Goal: Task Accomplishment & Management: Manage account settings

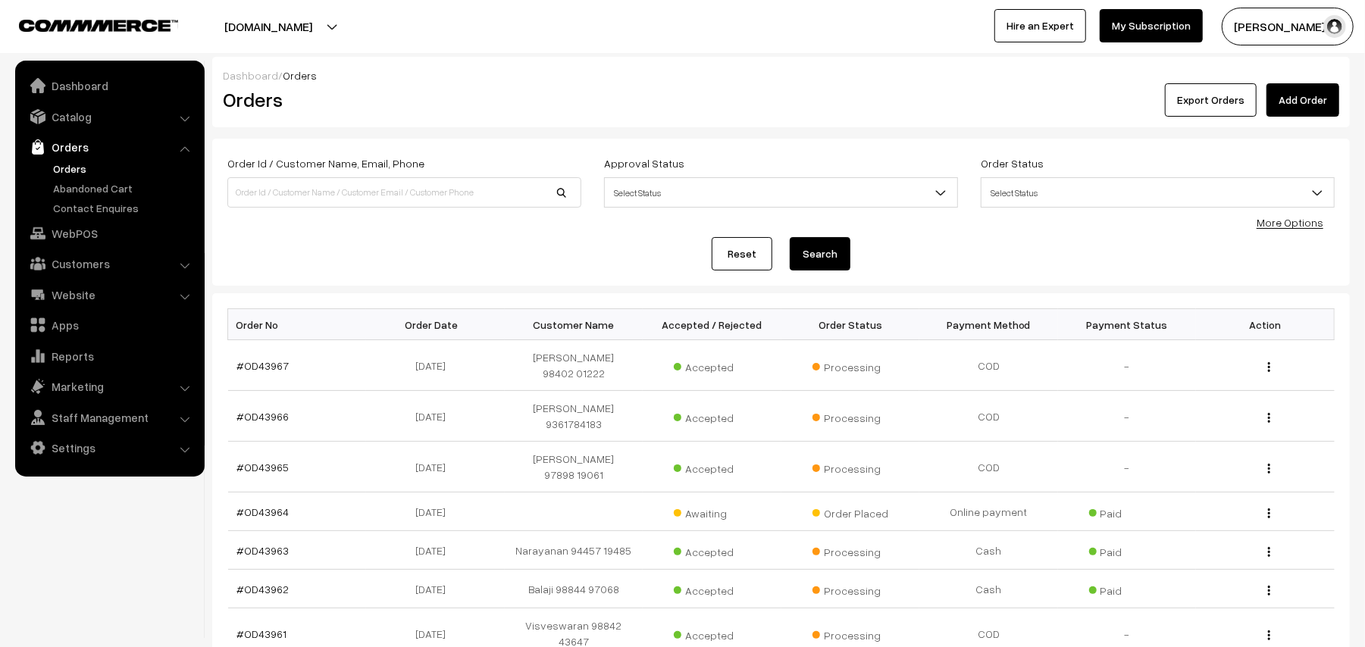
click at [85, 173] on link "Orders" at bounding box center [124, 169] width 150 height 16
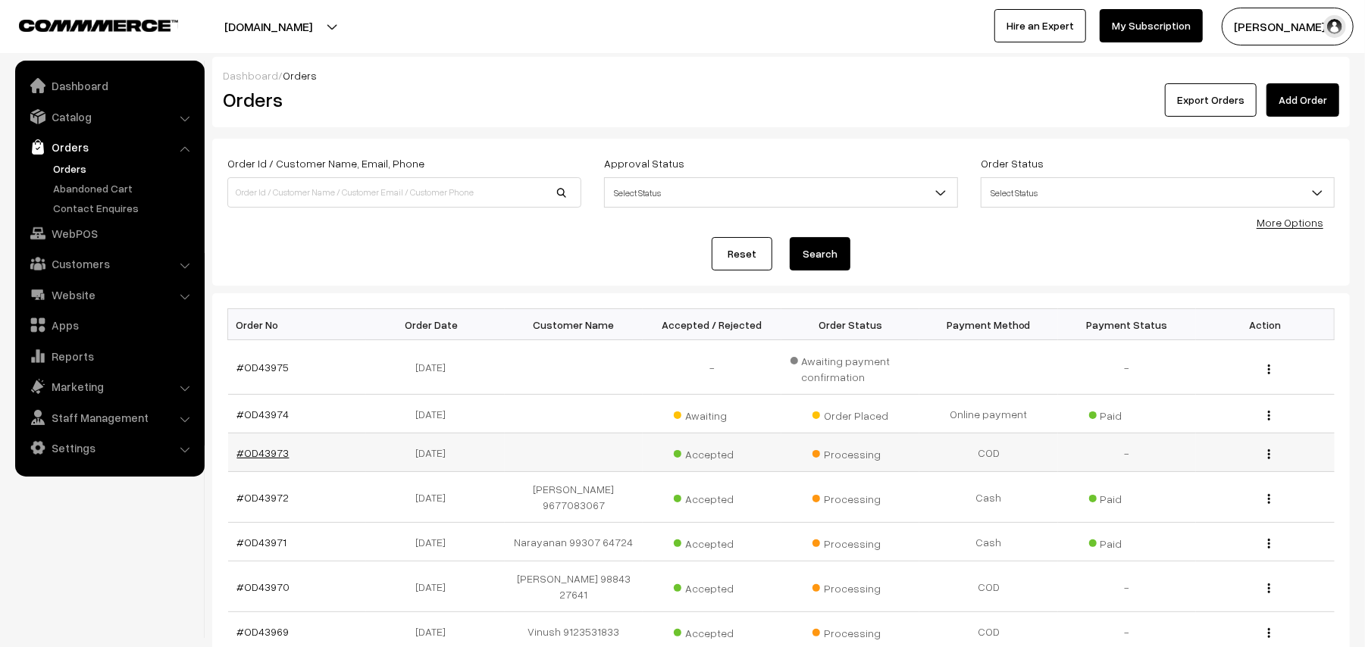
click at [273, 452] on link "#OD43973" at bounding box center [263, 452] width 52 height 13
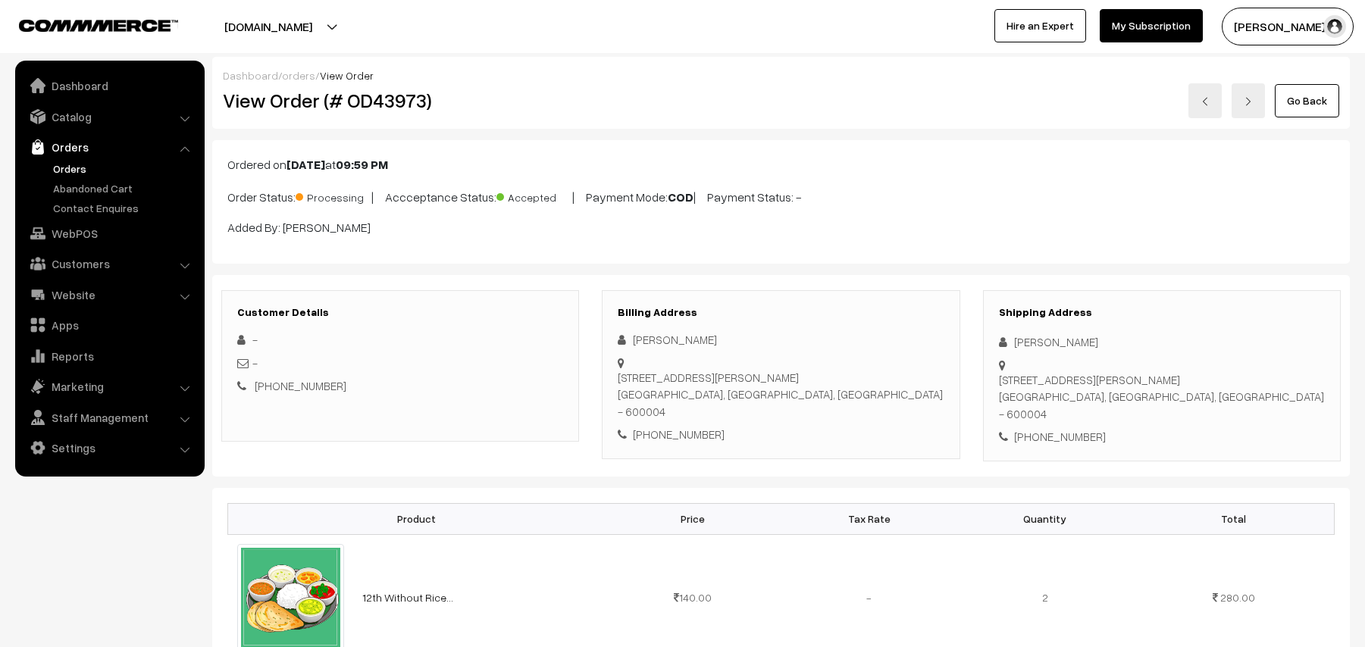
scroll to position [202, 0]
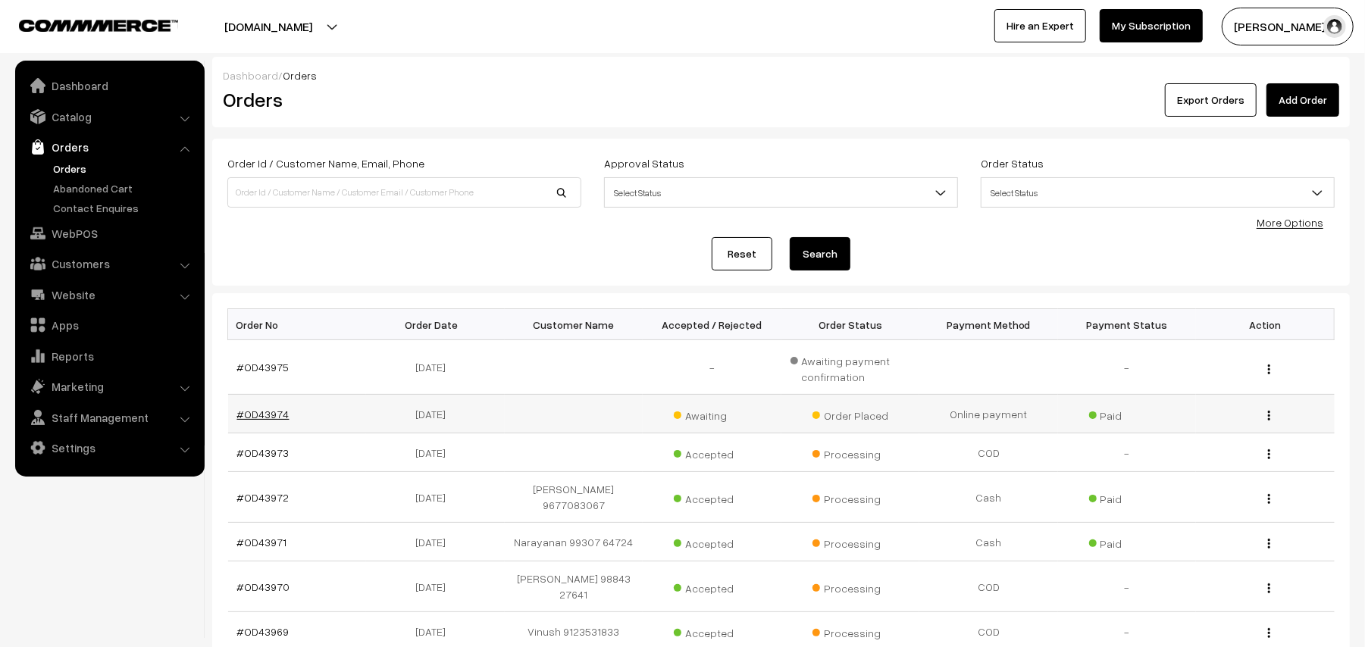
click at [261, 409] on link "#OD43974" at bounding box center [263, 414] width 52 height 13
drag, startPoint x: 0, startPoint y: 0, endPoint x: 273, endPoint y: 358, distance: 450.4
click at [271, 370] on link "#OD43975" at bounding box center [263, 367] width 52 height 13
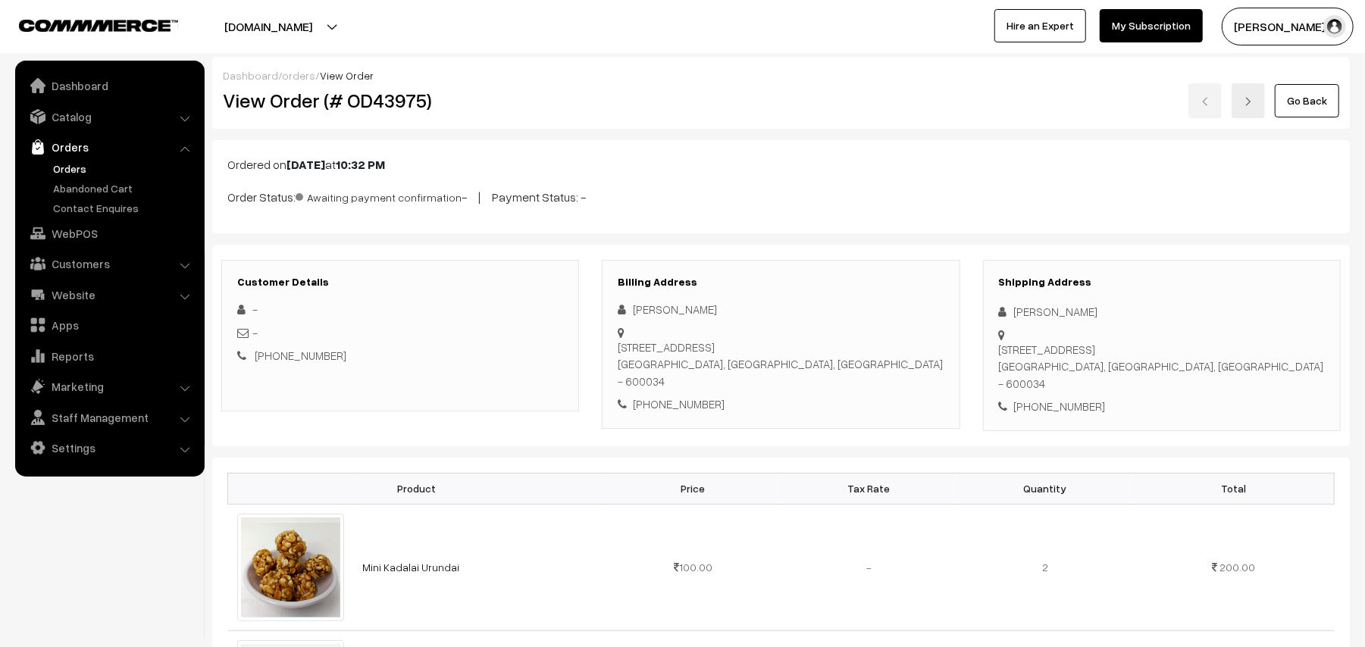
click at [1301, 102] on link "Go Back" at bounding box center [1307, 100] width 64 height 33
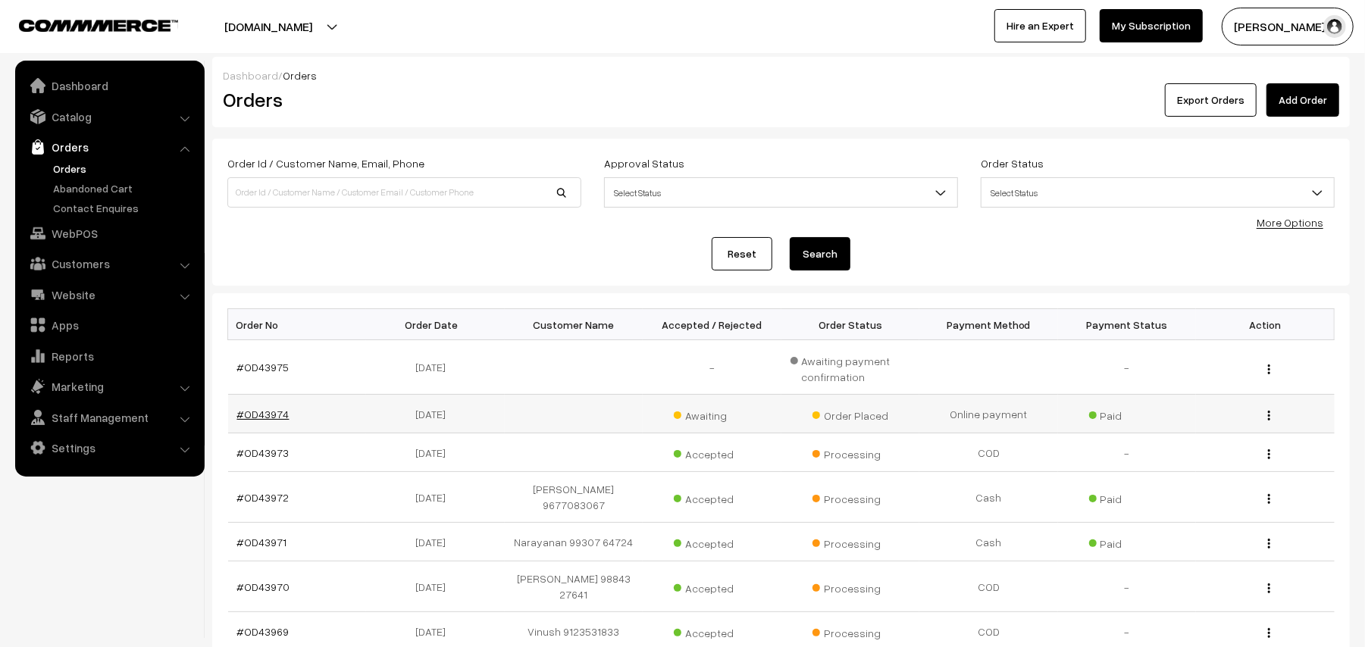
click at [264, 410] on link "#OD43974" at bounding box center [263, 414] width 52 height 13
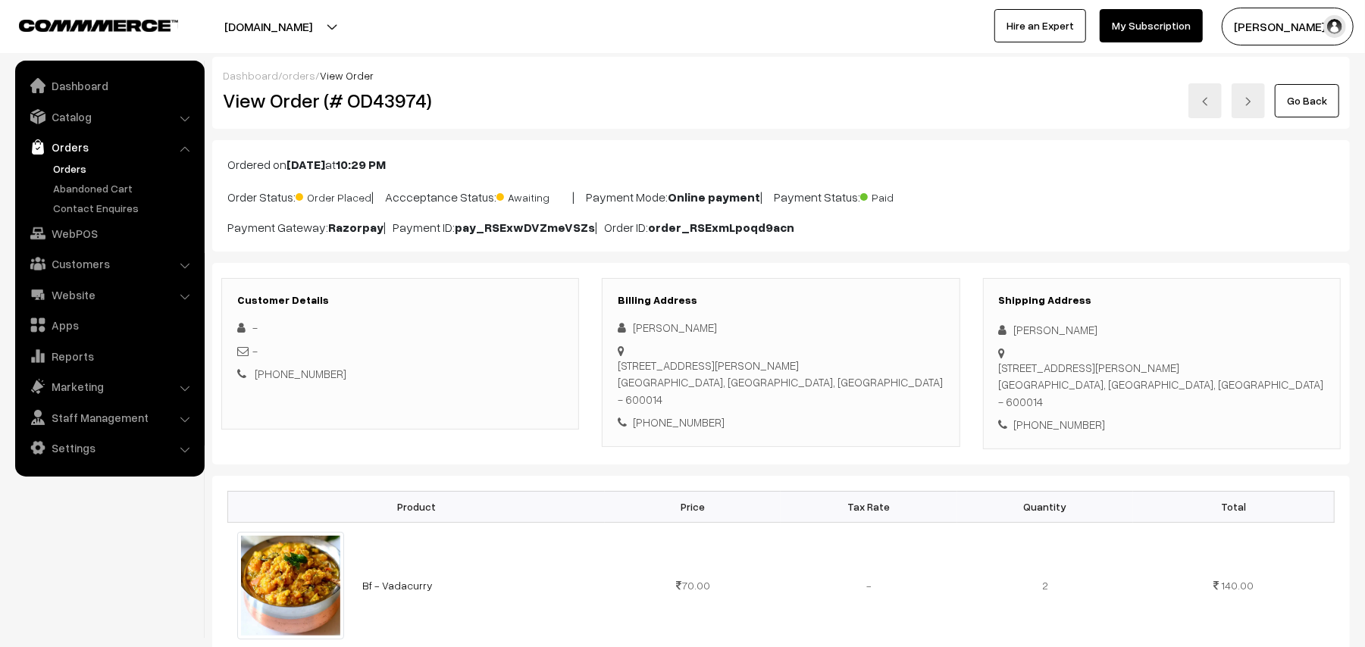
drag, startPoint x: 659, startPoint y: 361, endPoint x: 792, endPoint y: 364, distance: 132.6
click at [792, 364] on div "No 1 flat4 Swarnalakshmi Apartments Royepettah, Lakshmipuram 1st street, Royepe…" at bounding box center [781, 383] width 326 height 52
copy div "Swarnalakshmi Apartments"
